Goal: Learn about a topic

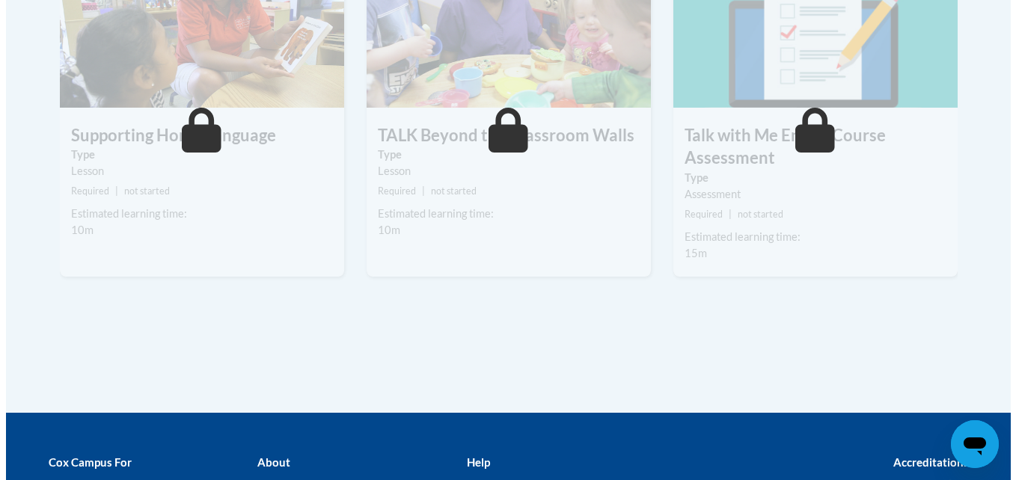
scroll to position [1815, 0]
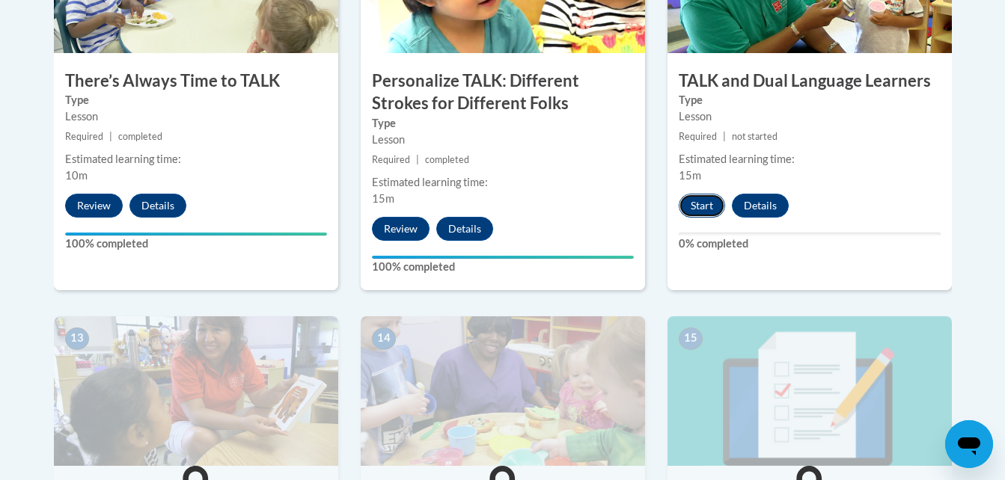
click at [700, 198] on button "Start" at bounding box center [702, 206] width 46 height 24
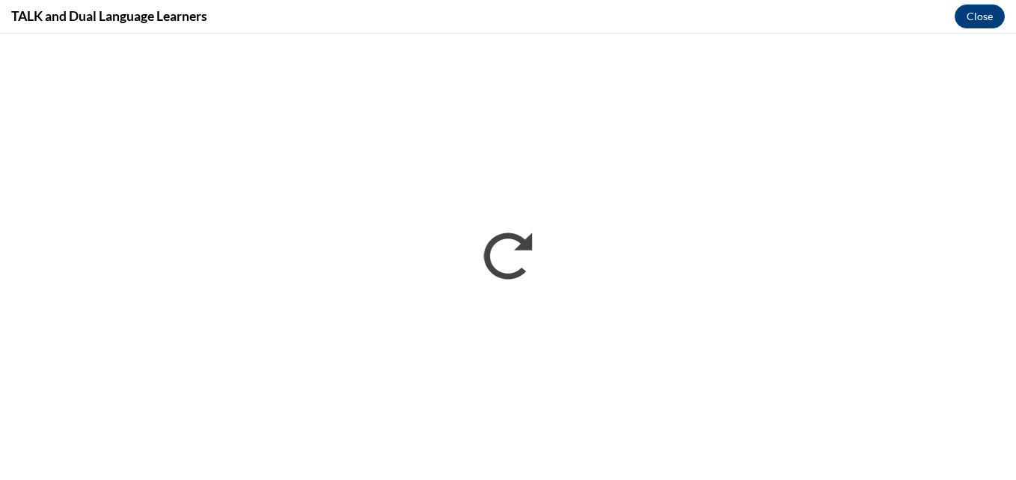
scroll to position [0, 0]
